Goal: Complete application form: Complete application form

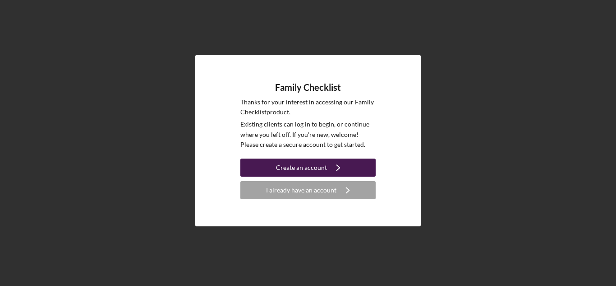
click at [365, 166] on button "Create an account Icon/Navigate" at bounding box center [307, 167] width 135 height 18
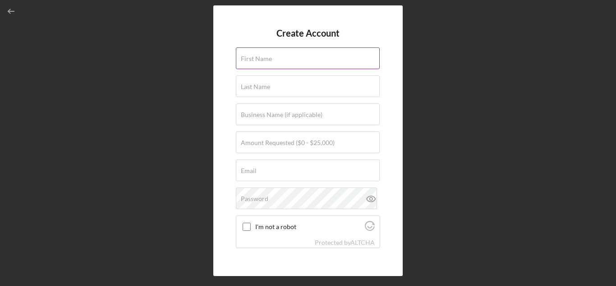
click at [273, 54] on div "First Name" at bounding box center [308, 58] width 144 height 23
type input "[PERSON_NAME]"
type input "[GEOGRAPHIC_DATA]"
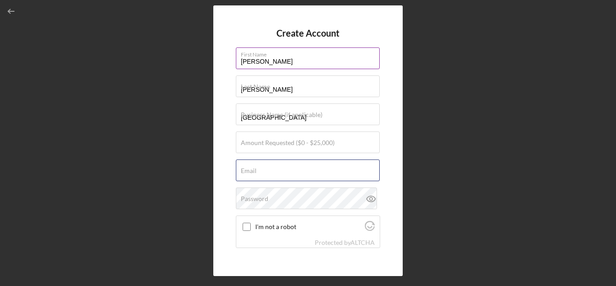
type input "[PERSON_NAME][EMAIL_ADDRESS][DOMAIN_NAME]"
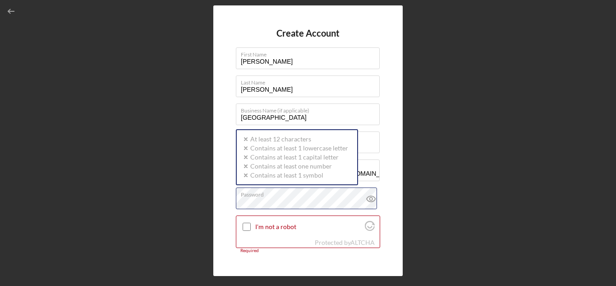
click at [314, 196] on div "Password Icon/icon-validation-no At least 12 characters Icon/icon-validation-no…" at bounding box center [308, 198] width 144 height 23
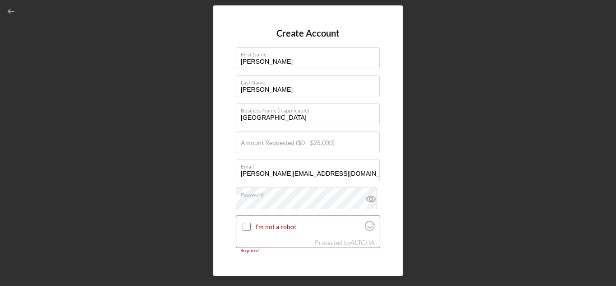
scroll to position [0, 0]
click at [249, 221] on div at bounding box center [246, 226] width 11 height 11
click at [246, 227] on input "I'm not a robot" at bounding box center [247, 226] width 8 height 8
checkbox input "false"
click at [294, 148] on input "Amount Requested ($0 - $25,000)" at bounding box center [308, 142] width 144 height 22
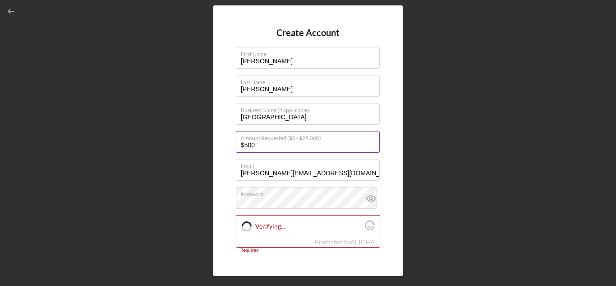
type input "$5,000"
checkbox input "true"
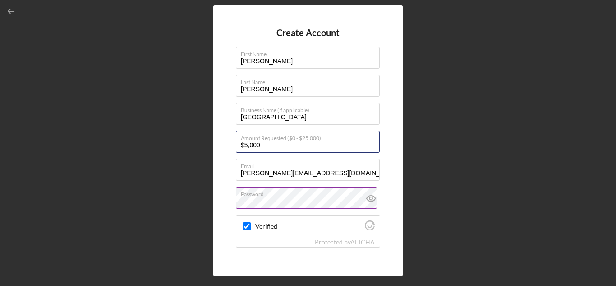
scroll to position [56, 0]
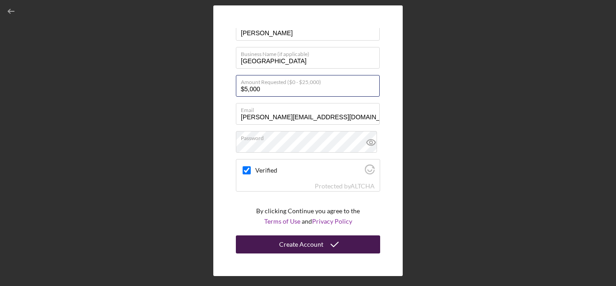
type input "$5,000"
click at [333, 247] on icon "submit" at bounding box center [335, 244] width 23 height 23
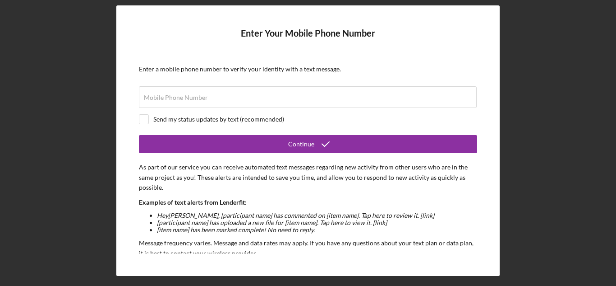
click at [585, 69] on div "Enter Your Mobile Phone Number Enter a mobile phone number to verify your ident…" at bounding box center [308, 140] width 607 height 281
click at [319, 90] on div "Mobile Phone Number" at bounding box center [308, 97] width 338 height 23
type input "(2##) ###-####"
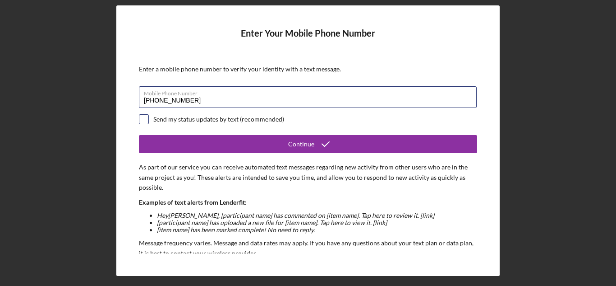
type input "[PHONE_NUMBER]"
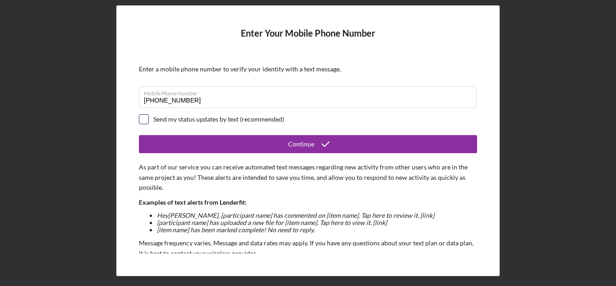
click at [147, 120] on input "checkbox" at bounding box center [143, 119] width 9 height 9
checkbox input "true"
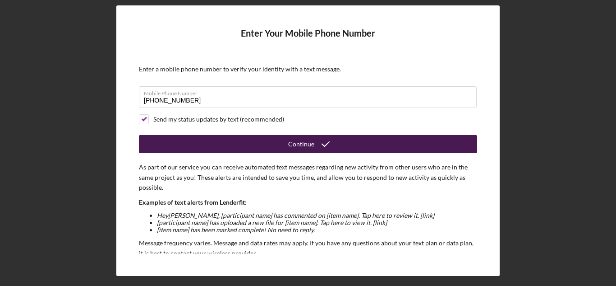
click at [245, 148] on button "Continue" at bounding box center [308, 144] width 338 height 18
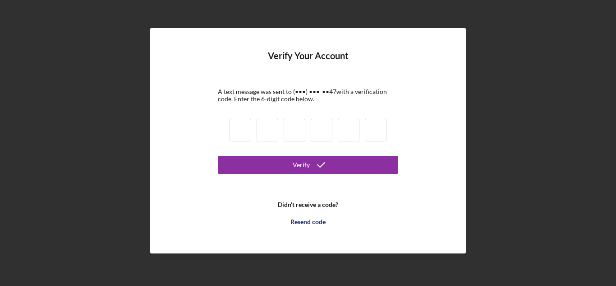
click at [246, 123] on input at bounding box center [241, 130] width 22 height 23
type input "9"
type input "6"
type input "2"
type input "5"
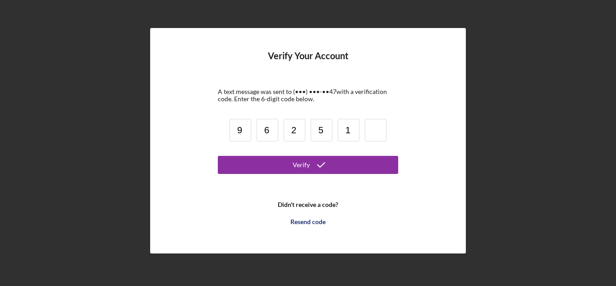
type input "1"
type input "8"
click at [286, 174] on form "Verify Your Account A text message was sent to (•••) •••-•• 47 with a verificat…" at bounding box center [308, 141] width 180 height 180
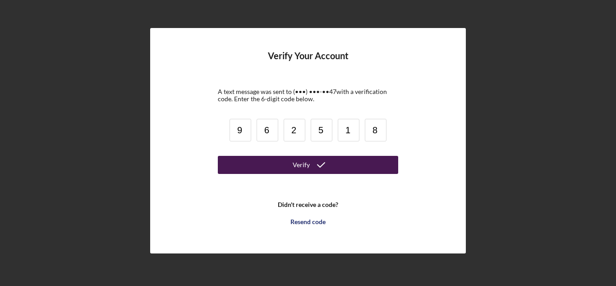
click at [286, 166] on button "Verify" at bounding box center [308, 165] width 180 height 18
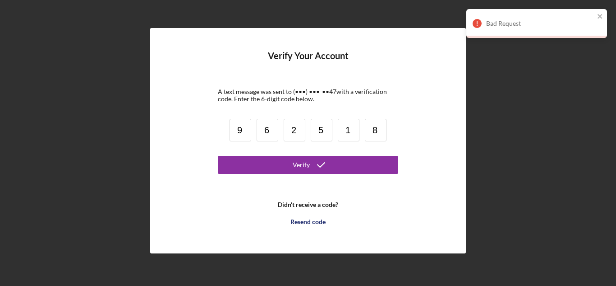
click at [244, 136] on input "9" at bounding box center [241, 130] width 22 height 23
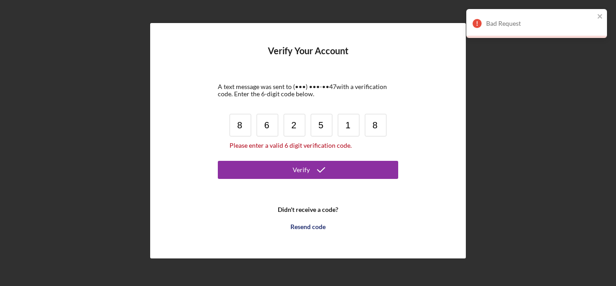
type input "8"
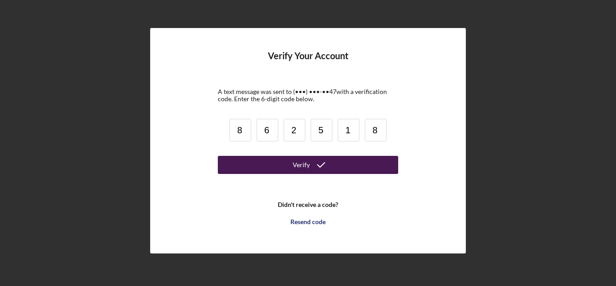
click at [245, 168] on button "Verify" at bounding box center [308, 165] width 180 height 18
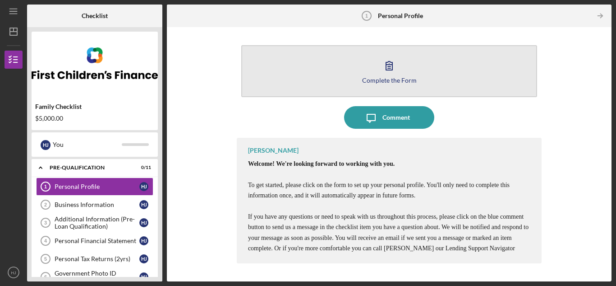
click at [345, 83] on button "Complete the Form Form" at bounding box center [389, 71] width 296 height 52
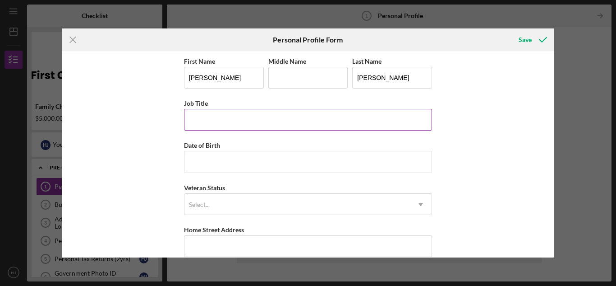
click at [305, 124] on input "Job Title" at bounding box center [308, 120] width 248 height 22
type input "owner"
click at [226, 161] on input "Date of Birth" at bounding box center [308, 162] width 248 height 22
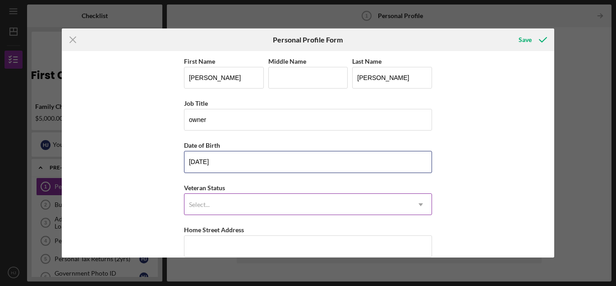
type input "[DATE]"
click at [193, 208] on div "Select..." at bounding box center [298, 204] width 226 height 21
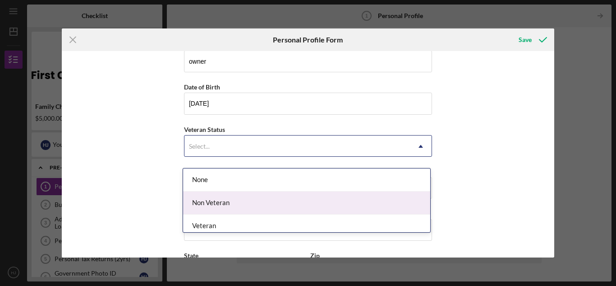
scroll to position [60, 0]
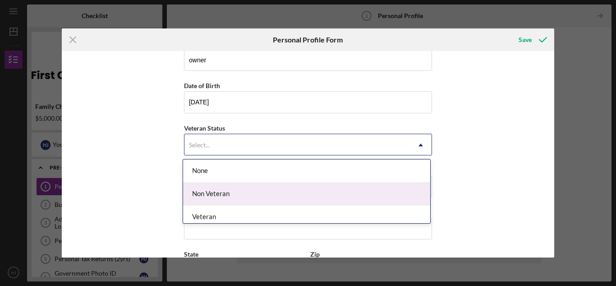
click at [199, 195] on div "Non Veteran" at bounding box center [306, 193] width 247 height 23
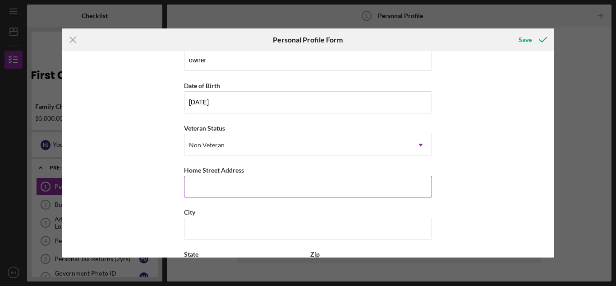
click at [200, 194] on input "Home Street Address" at bounding box center [308, 187] width 248 height 22
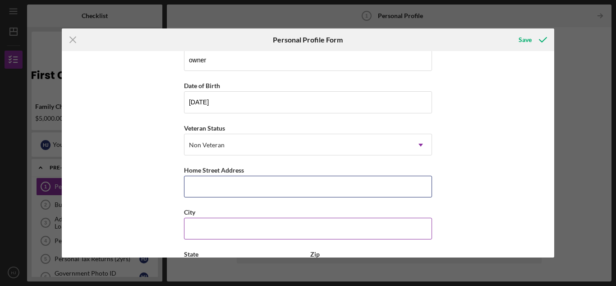
type input "[STREET_ADDRESS]"
type input "[GEOGRAPHIC_DATA]"
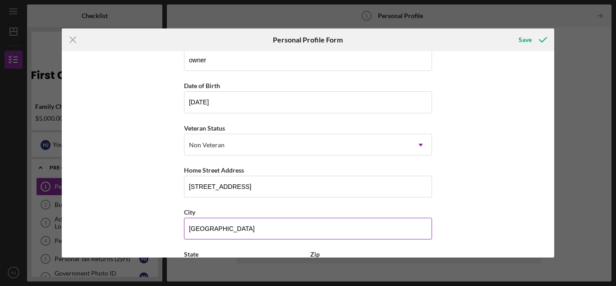
type input "VT"
type input "05459"
type input "[GEOGRAPHIC_DATA]"
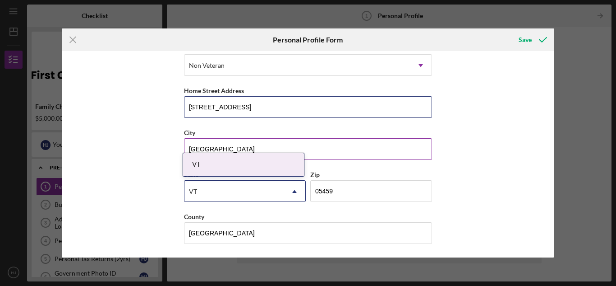
scroll to position [137, 0]
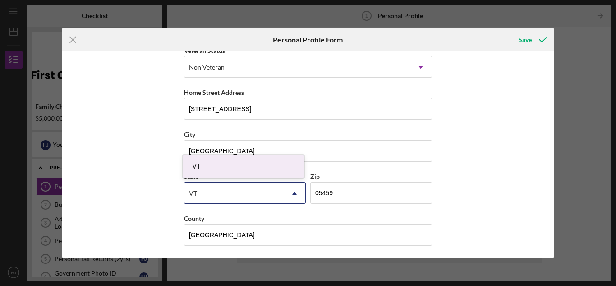
click at [256, 199] on div "VT" at bounding box center [234, 193] width 99 height 21
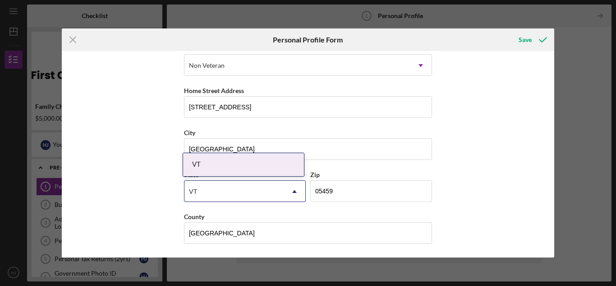
click at [199, 168] on div "VT" at bounding box center [243, 164] width 121 height 23
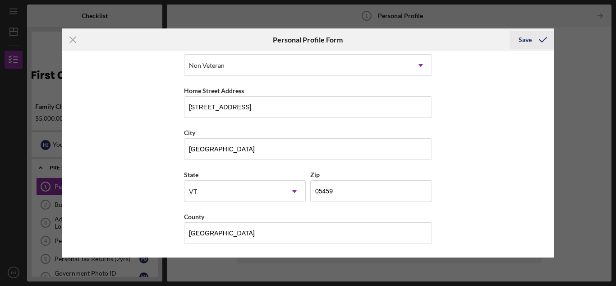
click at [536, 43] on icon "submit" at bounding box center [543, 39] width 23 height 23
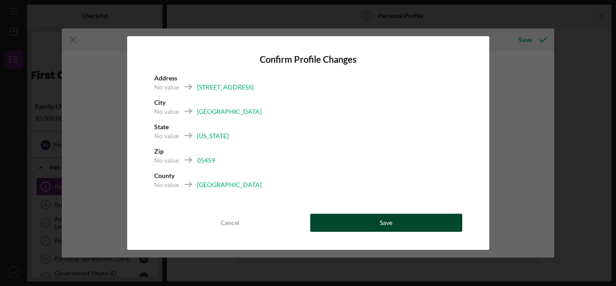
click at [355, 214] on button "Save" at bounding box center [386, 222] width 152 height 18
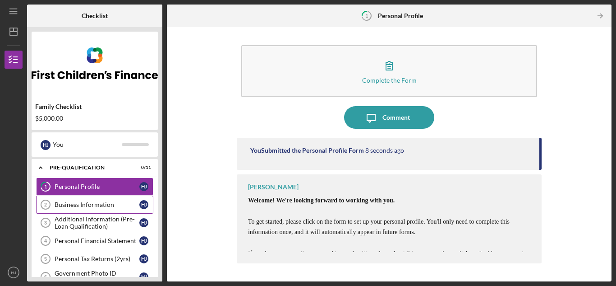
click at [98, 204] on div "Business Information" at bounding box center [97, 204] width 85 height 7
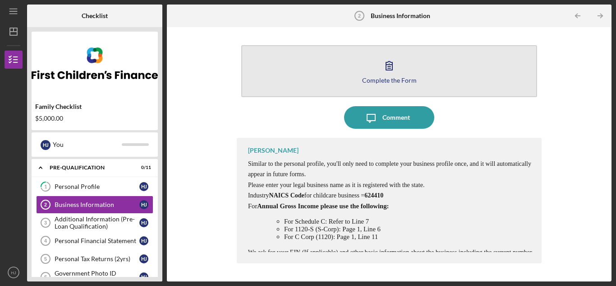
click at [389, 87] on button "Complete the Form Form" at bounding box center [389, 71] width 296 height 52
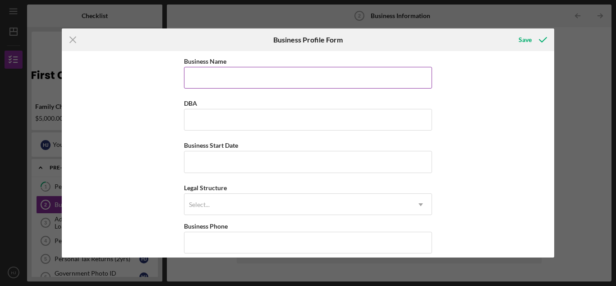
click at [332, 72] on input "Business Name" at bounding box center [308, 78] width 248 height 22
type input "H"
type input "Homestead Daycare"
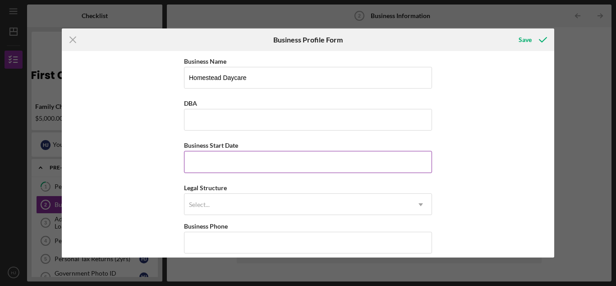
click at [231, 162] on input "Business Start Date" at bounding box center [308, 162] width 248 height 22
type input "[DATE]"
click at [249, 205] on div "Select..." at bounding box center [298, 204] width 226 height 21
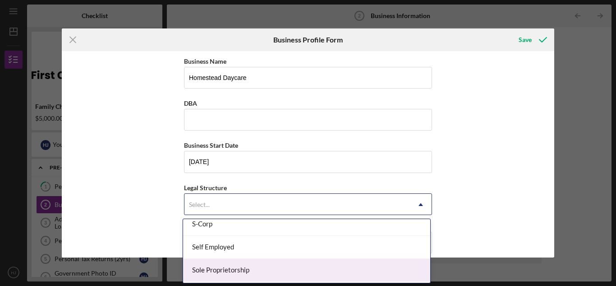
scroll to position [236, 0]
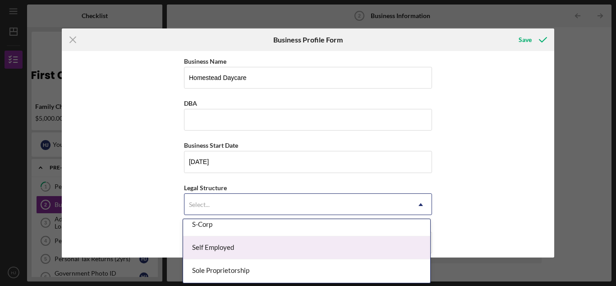
click at [249, 251] on div "Self Employed" at bounding box center [306, 247] width 247 height 23
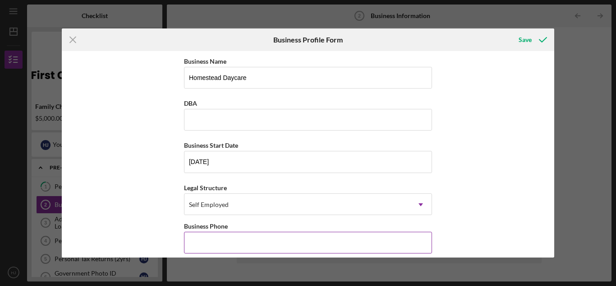
click at [240, 246] on input "Business Phone" at bounding box center [308, 242] width 248 height 22
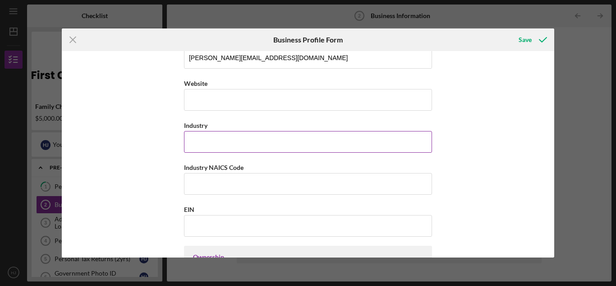
scroll to position [227, 0]
type input "[PHONE_NUMBER]"
click at [269, 145] on input "Industry" at bounding box center [308, 141] width 248 height 22
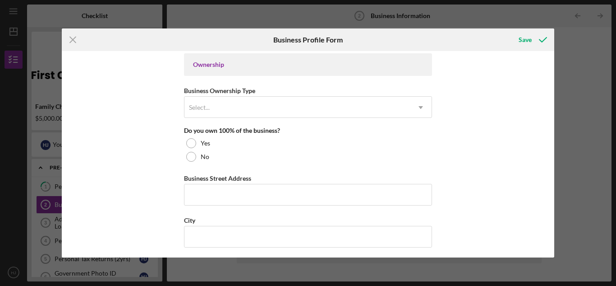
scroll to position [420, 0]
type input "childcare"
click at [266, 111] on div "Select..." at bounding box center [298, 106] width 226 height 21
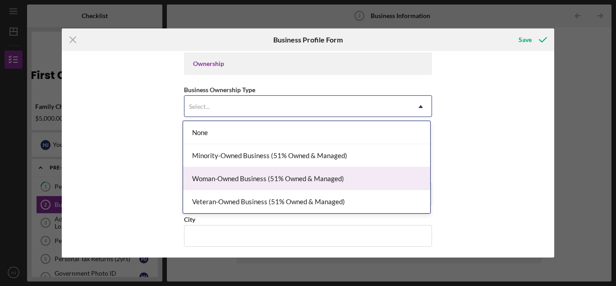
click at [318, 188] on div "Woman-Owned Business (51% Owned & Managed)" at bounding box center [306, 178] width 247 height 23
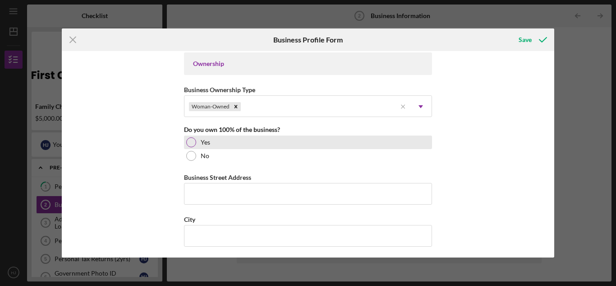
click at [190, 141] on div at bounding box center [191, 142] width 10 height 10
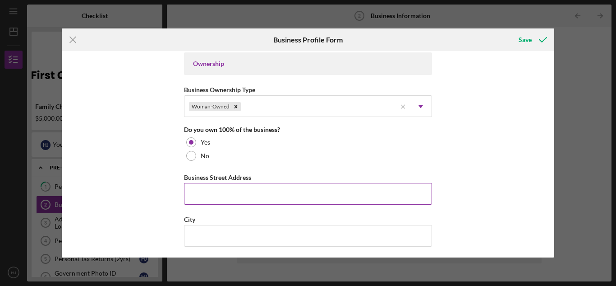
click at [204, 193] on input "Business Street Address" at bounding box center [308, 194] width 248 height 22
type input "[STREET_ADDRESS]"
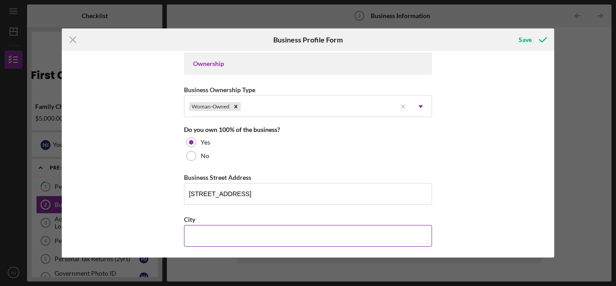
type input "[GEOGRAPHIC_DATA]"
type input "VT"
type input "05459"
type input "VT"
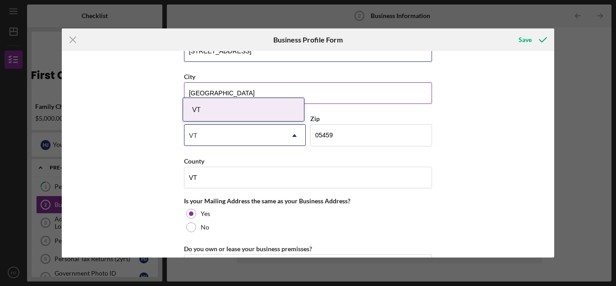
scroll to position [561, 0]
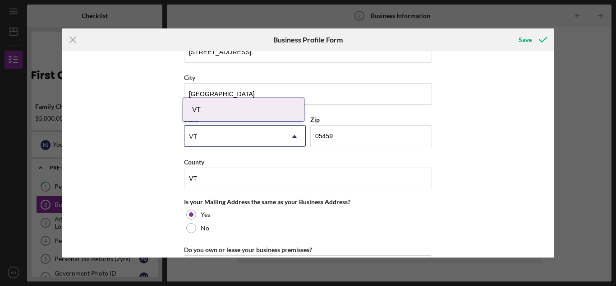
click at [258, 109] on div "VT" at bounding box center [243, 109] width 121 height 23
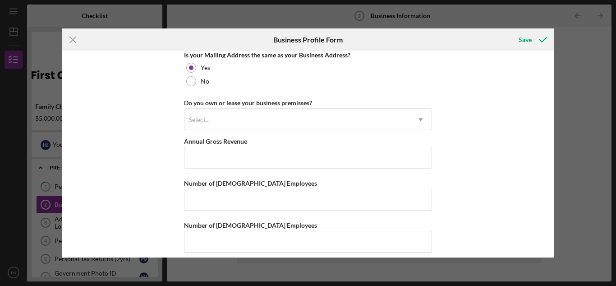
scroll to position [708, 0]
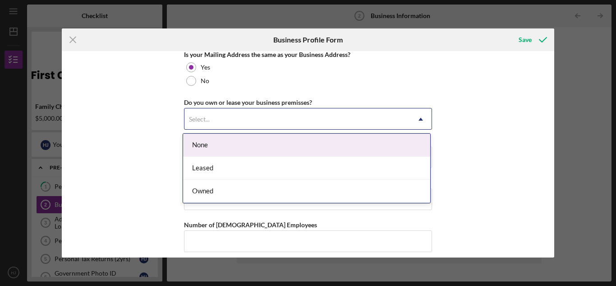
click at [258, 109] on div "Select..." at bounding box center [298, 119] width 226 height 21
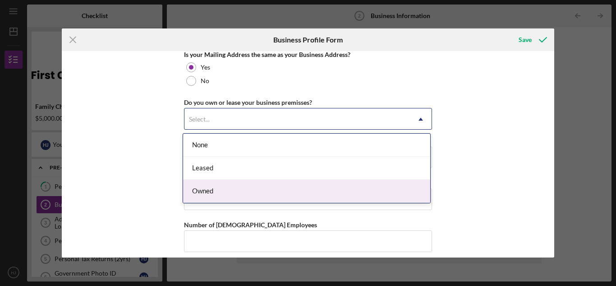
click at [219, 187] on div "Owned" at bounding box center [306, 191] width 247 height 23
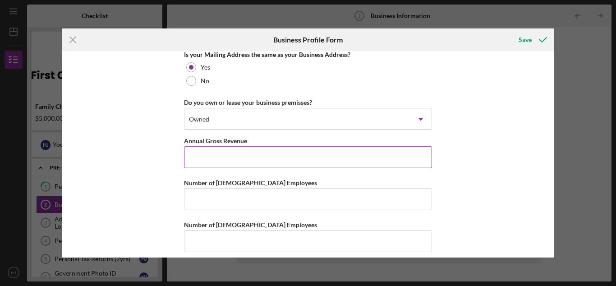
click at [215, 162] on input "Annual Gross Revenue" at bounding box center [308, 157] width 248 height 22
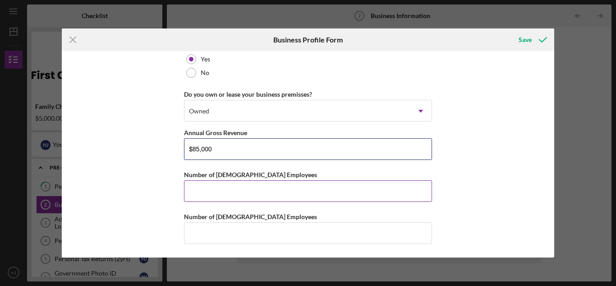
type input "$85,000"
click at [201, 198] on input "Number of [DEMOGRAPHIC_DATA] Employees" at bounding box center [308, 191] width 248 height 22
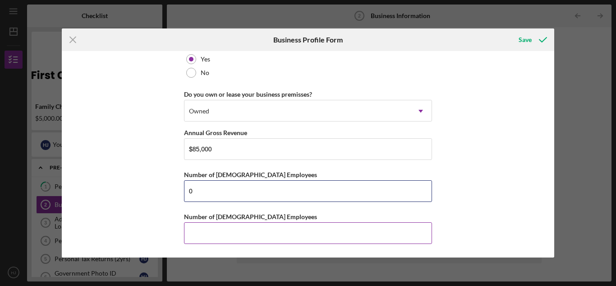
type input "0"
click at [207, 230] on input "Number of [DEMOGRAPHIC_DATA] Employees" at bounding box center [308, 233] width 248 height 22
type input "0"
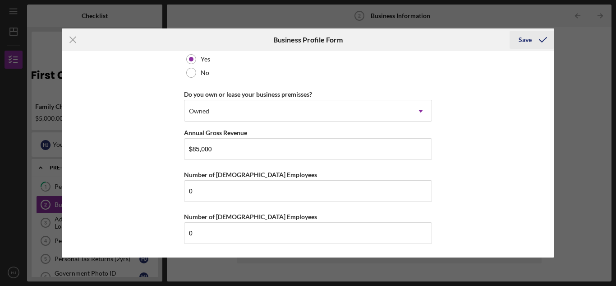
click at [537, 46] on icon "submit" at bounding box center [543, 39] width 23 height 23
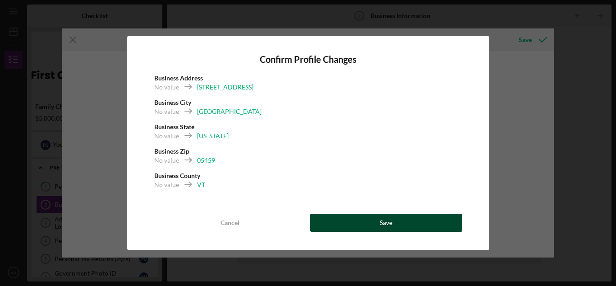
click at [343, 221] on button "Save" at bounding box center [386, 222] width 152 height 18
